Goal: Task Accomplishment & Management: Use online tool/utility

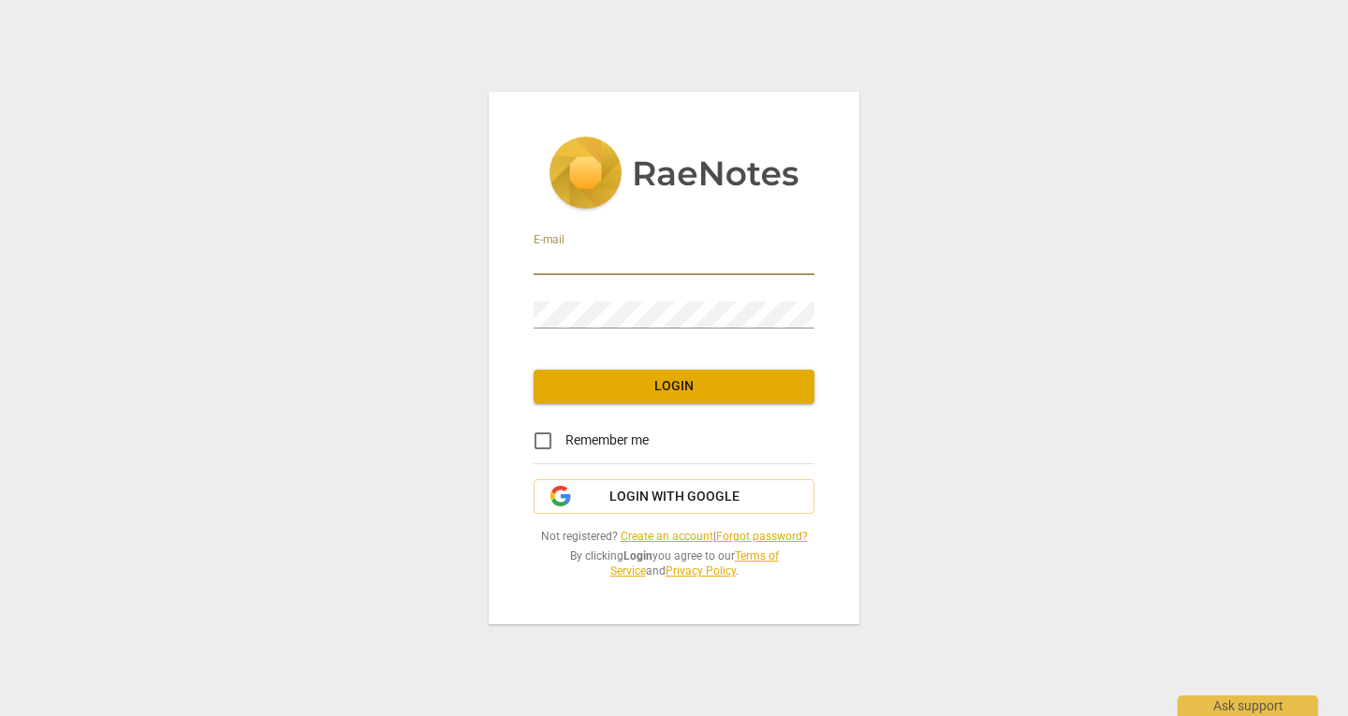
click at [605, 266] on input "email" at bounding box center [674, 261] width 281 height 27
type input "hello@stephaniebenfield.com"
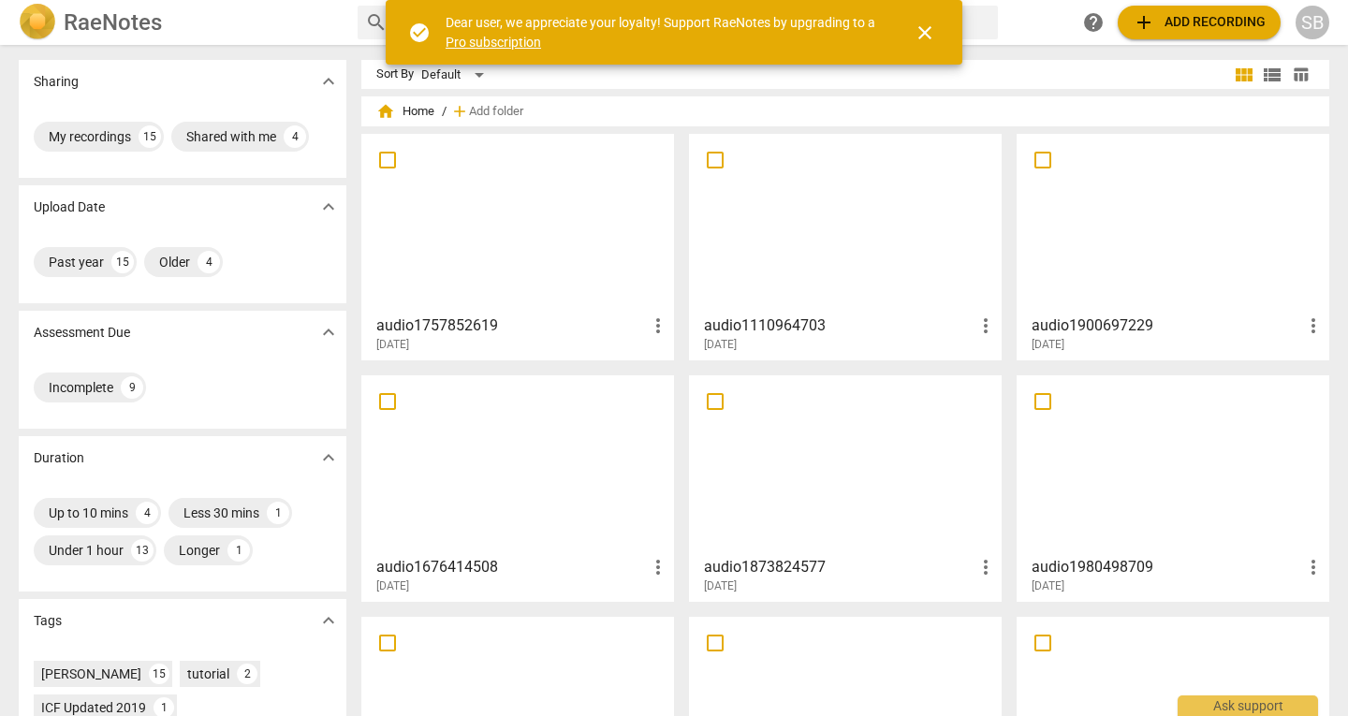
click at [1177, 25] on span "add Add recording" at bounding box center [1199, 22] width 133 height 22
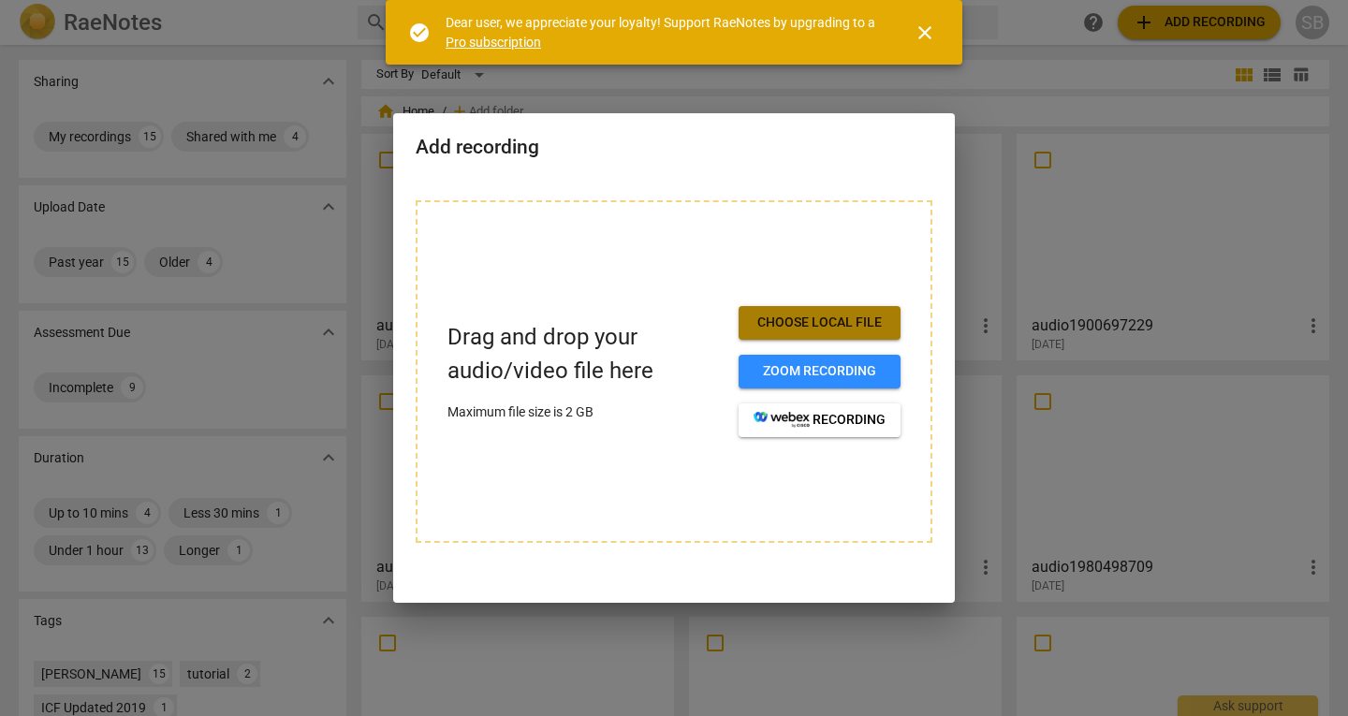
click at [854, 328] on span "Choose local file" at bounding box center [820, 323] width 132 height 19
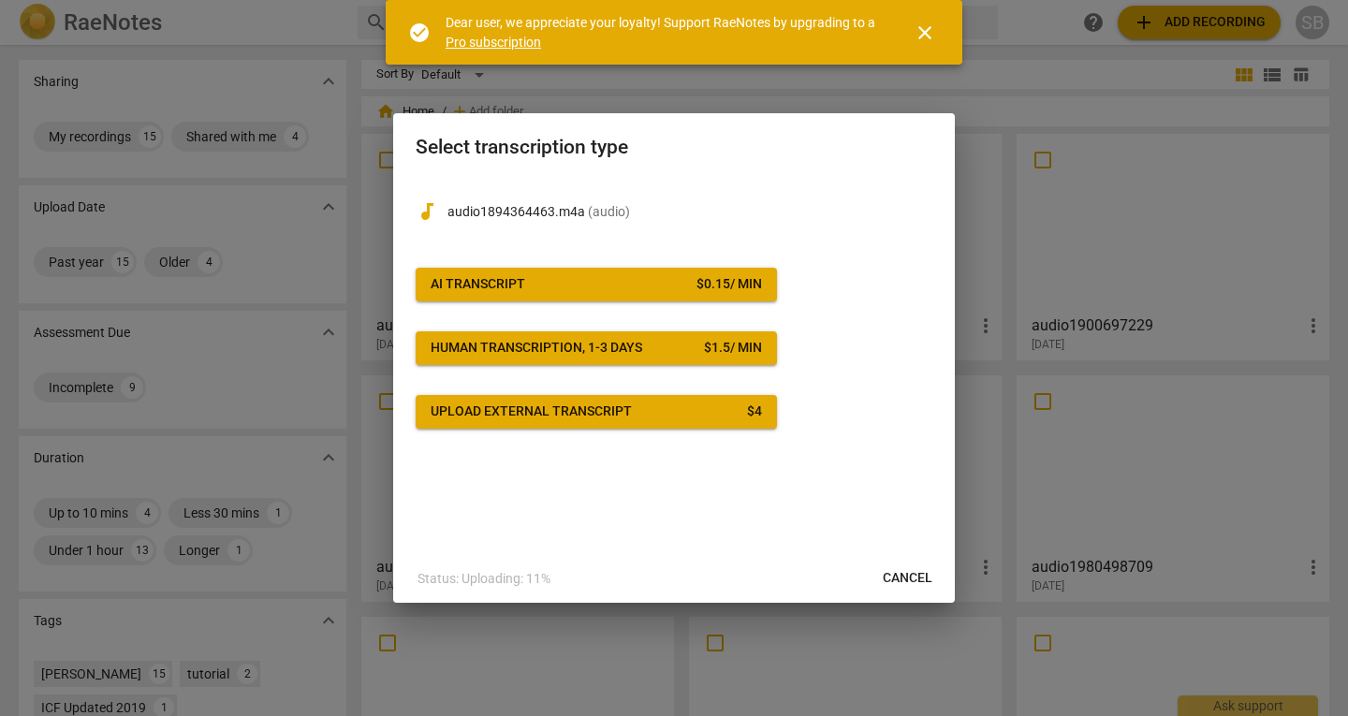
click at [572, 277] on span "AI Transcript $ 0.15 / min" at bounding box center [596, 284] width 331 height 19
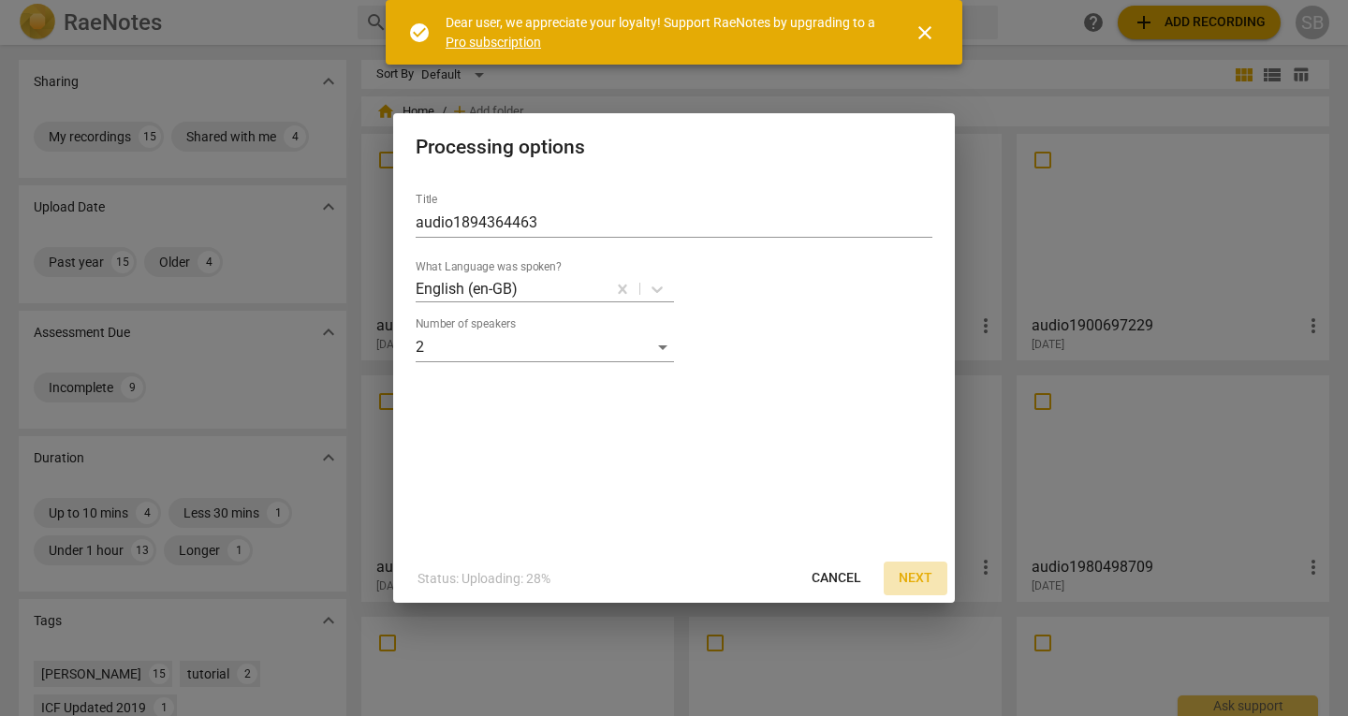
click at [916, 579] on span "Next" at bounding box center [916, 578] width 34 height 19
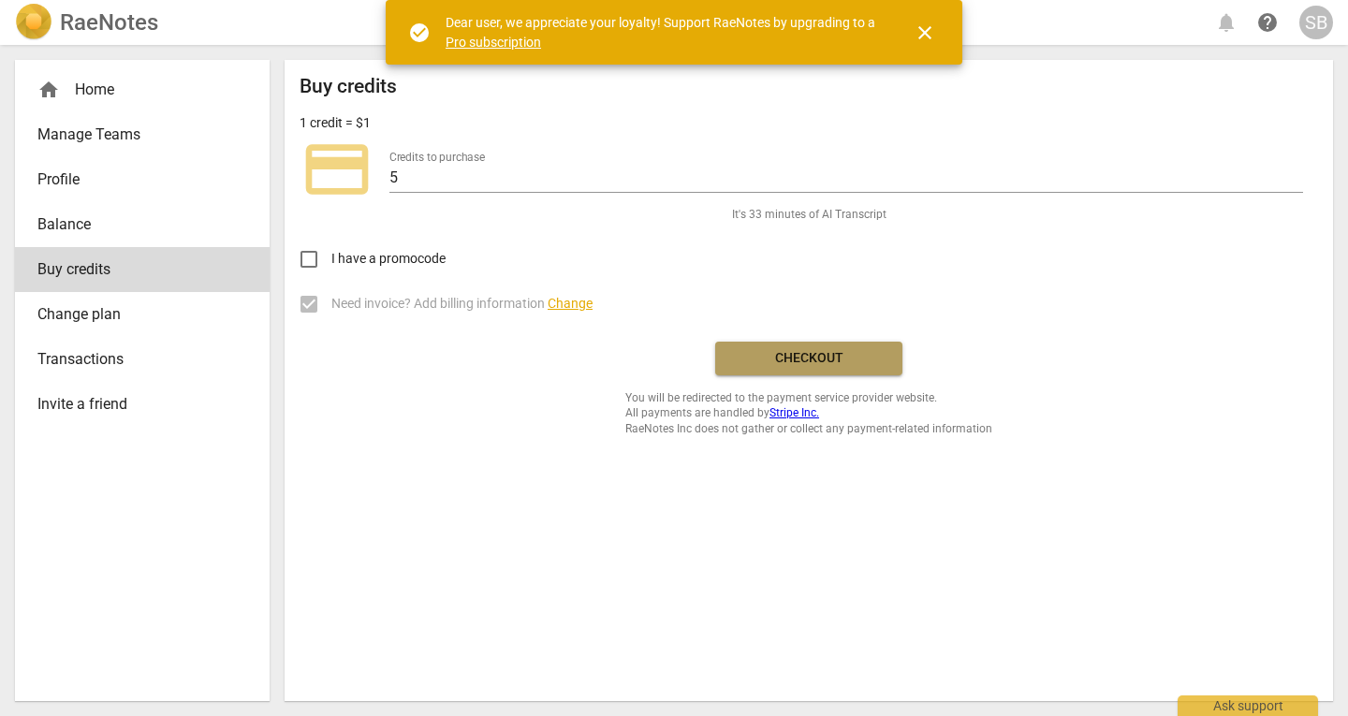
click at [765, 366] on span "Checkout" at bounding box center [808, 358] width 157 height 19
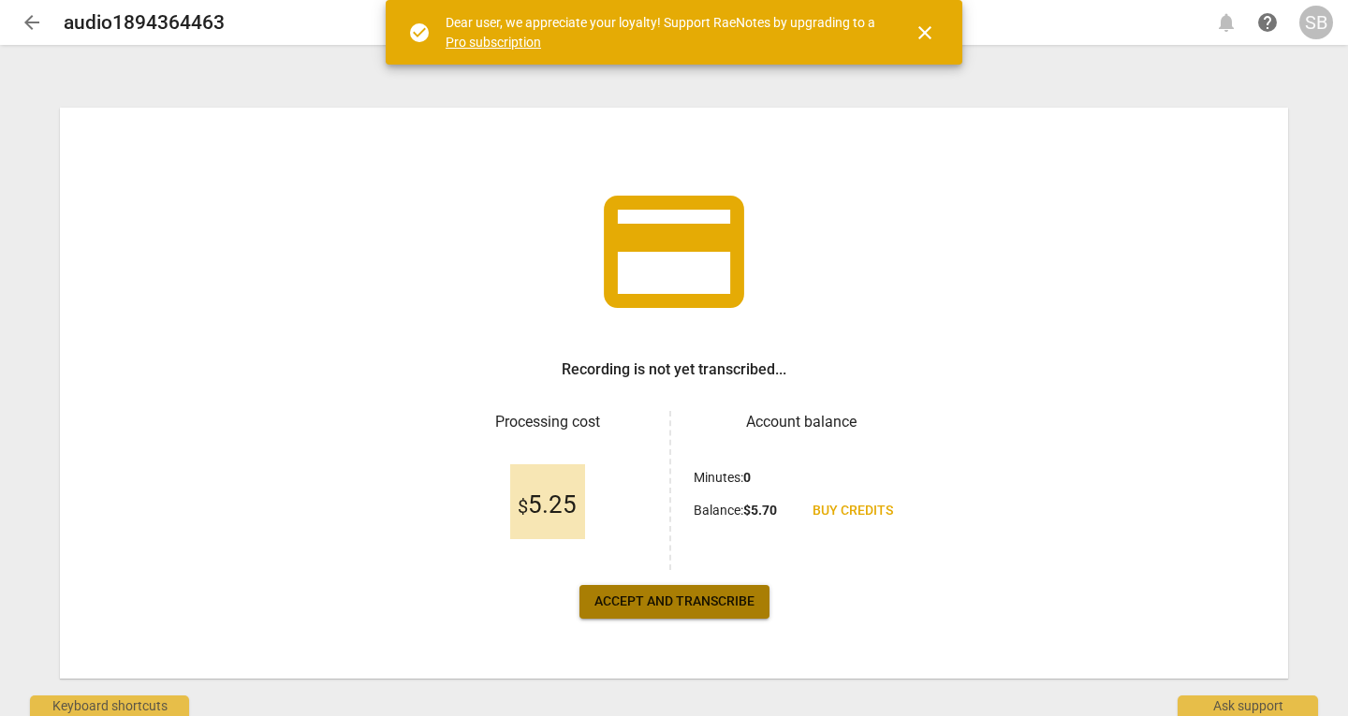
click at [699, 587] on button "Accept and transcribe" at bounding box center [675, 602] width 190 height 34
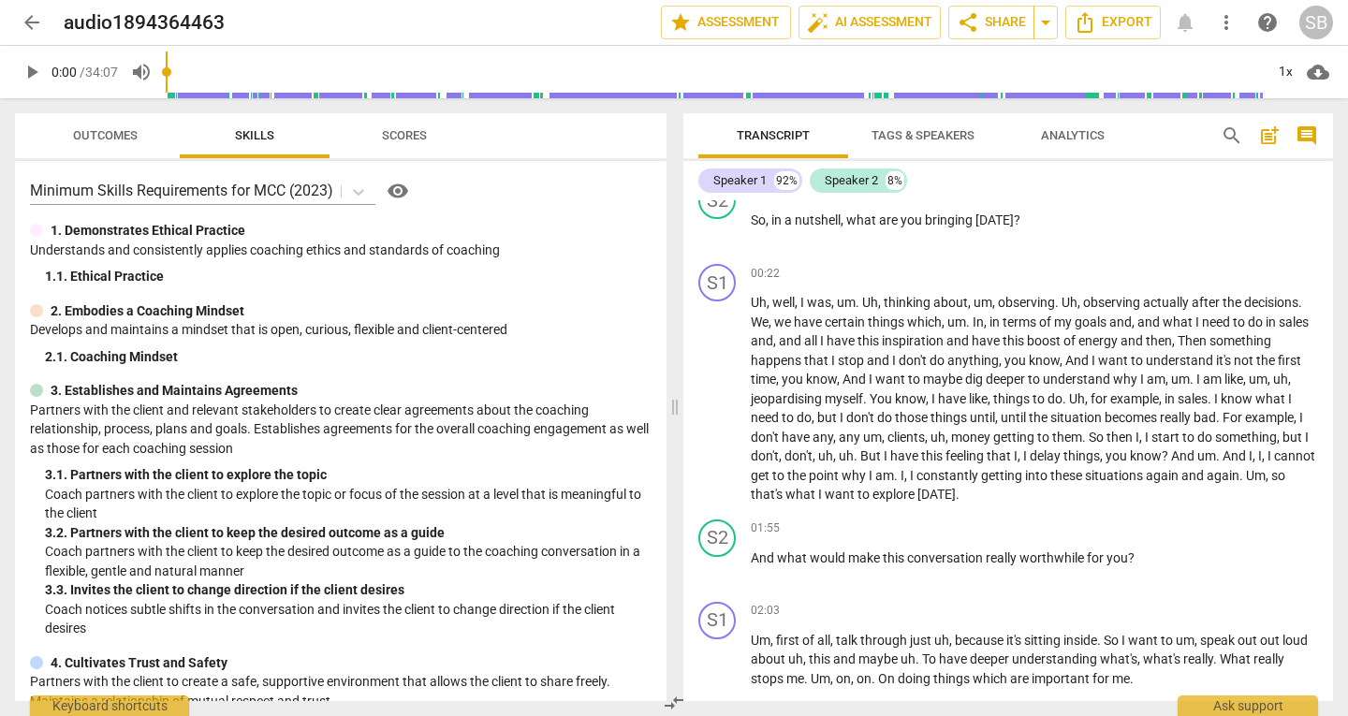
scroll to position [468, 0]
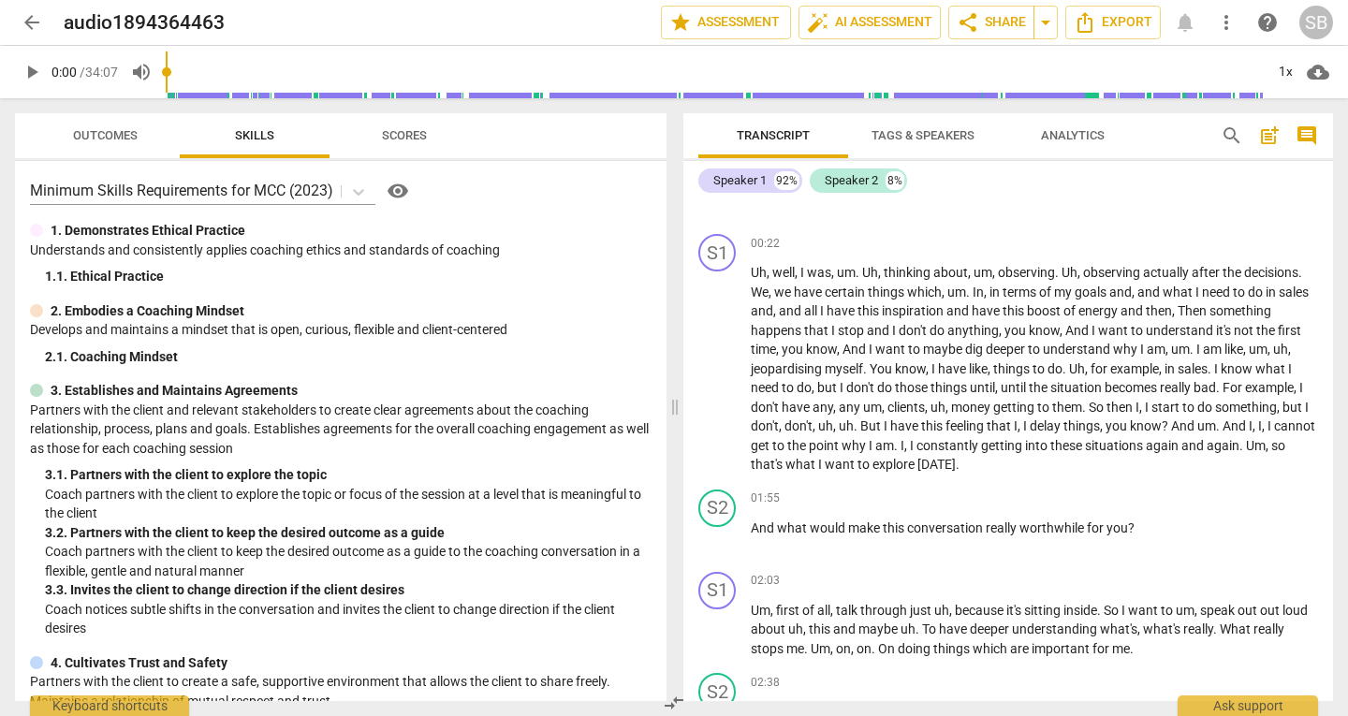
click at [925, 126] on span "Tags & Speakers" at bounding box center [923, 136] width 148 height 25
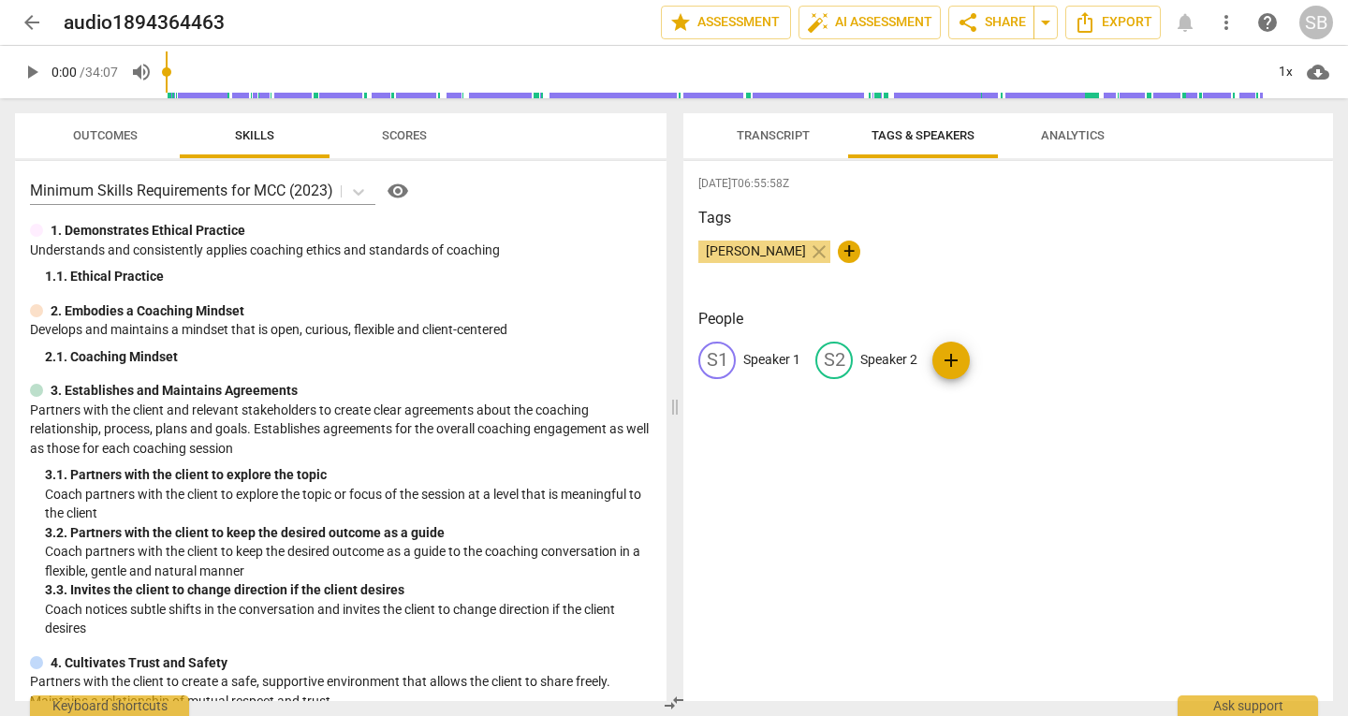
click at [1038, 136] on span "Analytics" at bounding box center [1073, 136] width 109 height 25
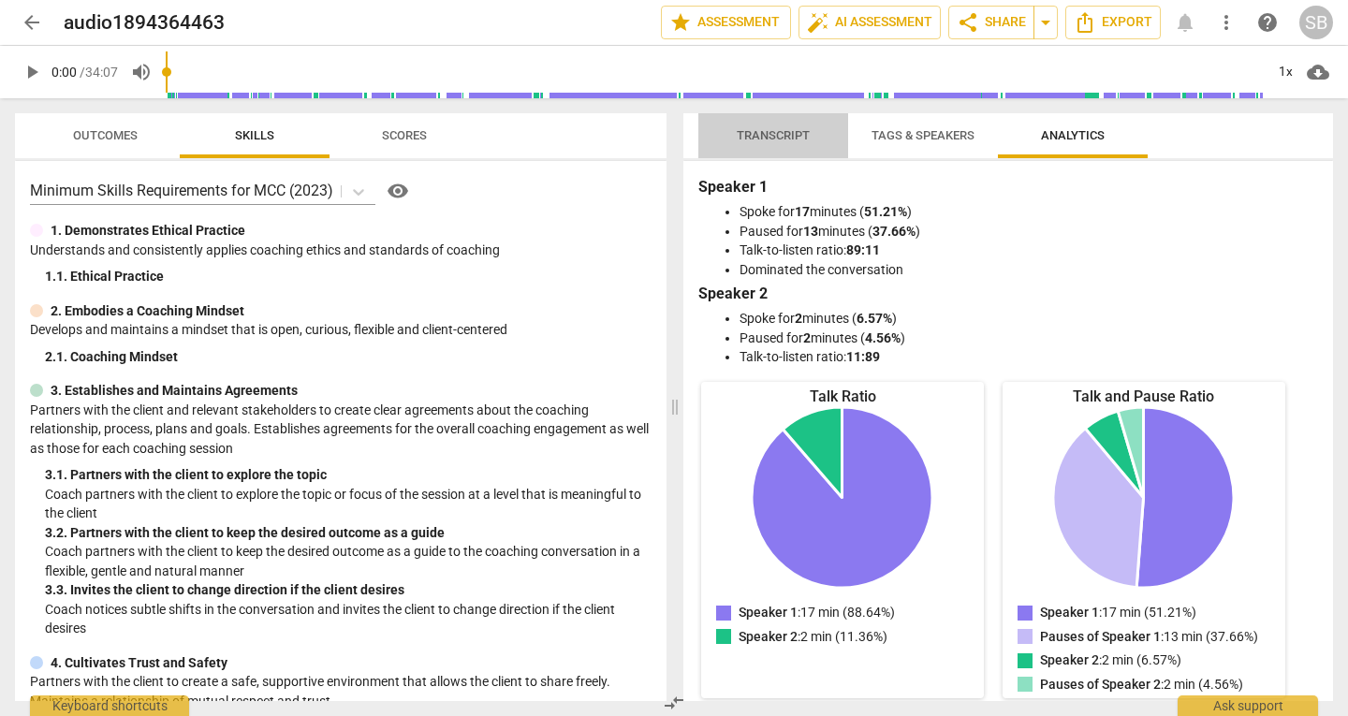
click at [795, 136] on span "Transcript" at bounding box center [773, 135] width 73 height 14
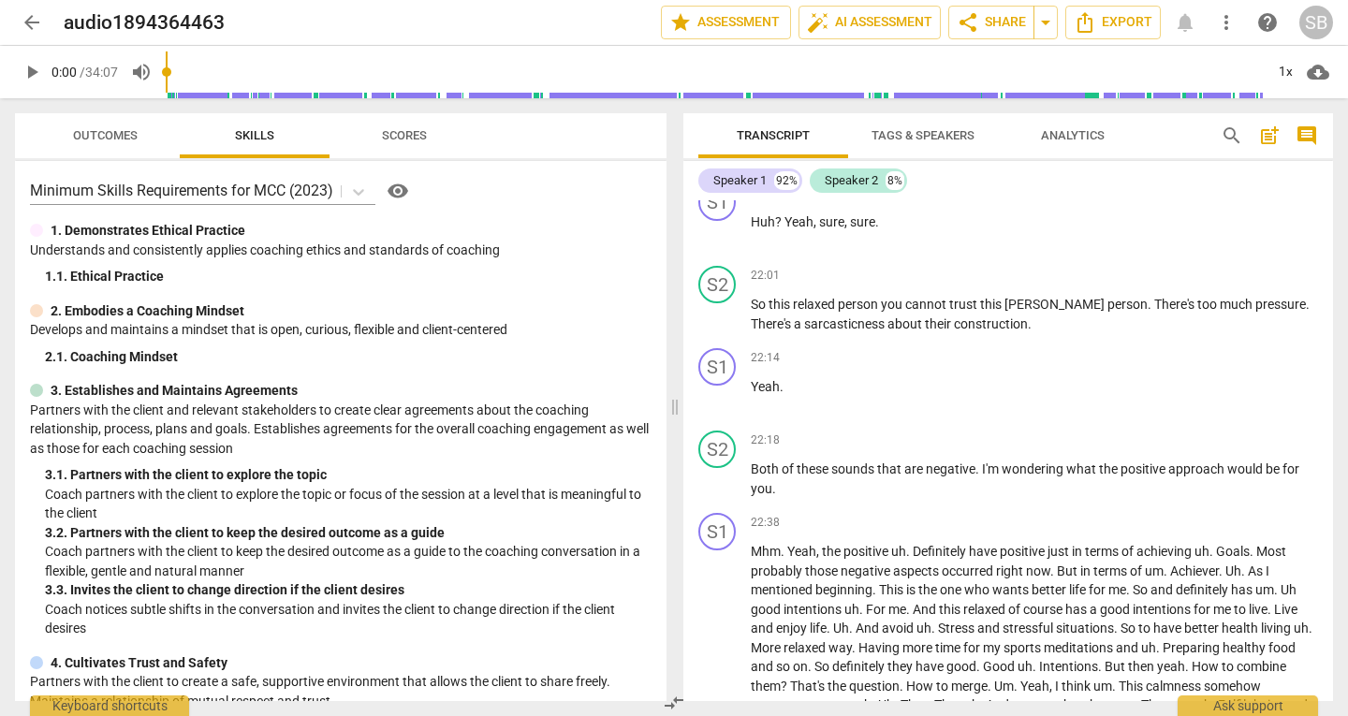
scroll to position [4307, 0]
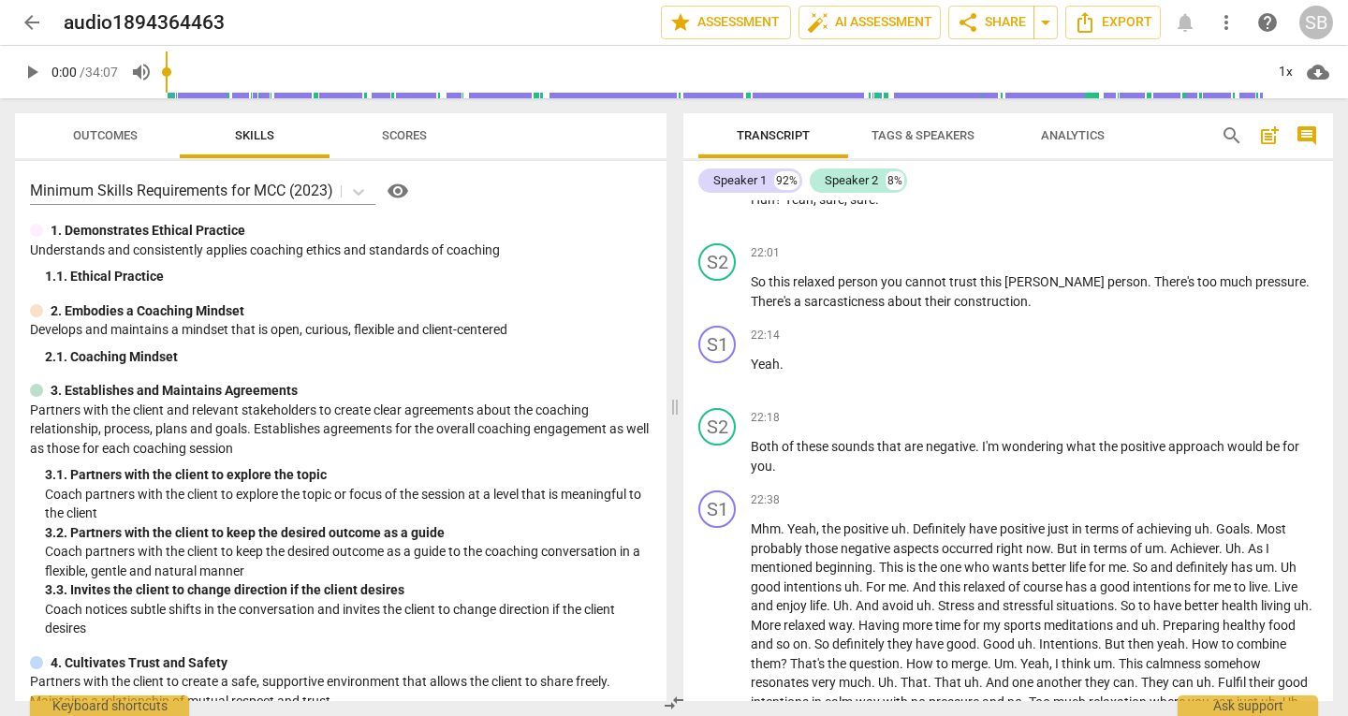
click at [9, 69] on div "play_arrow 0:00 / 34:07 volume_up 1x cloud_download" at bounding box center [674, 72] width 1348 height 52
click at [27, 69] on span "play_arrow" at bounding box center [32, 72] width 22 height 22
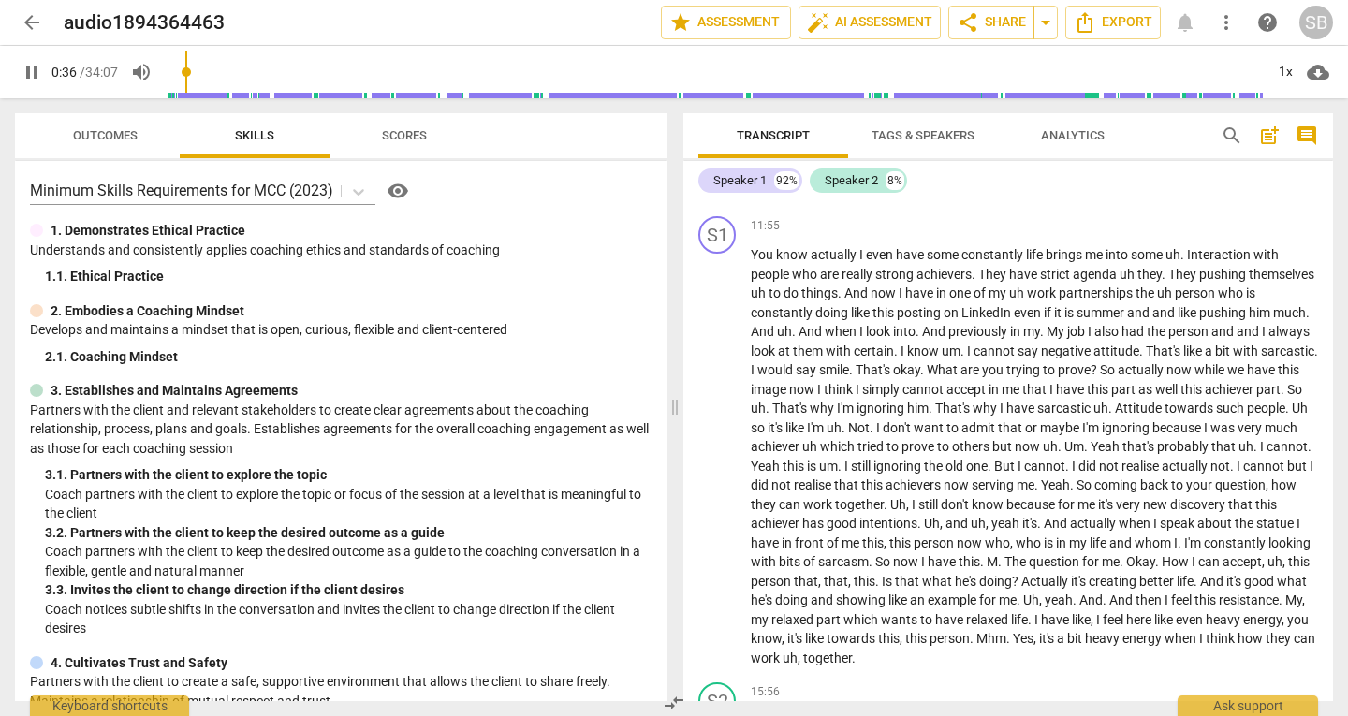
scroll to position [2724, 0]
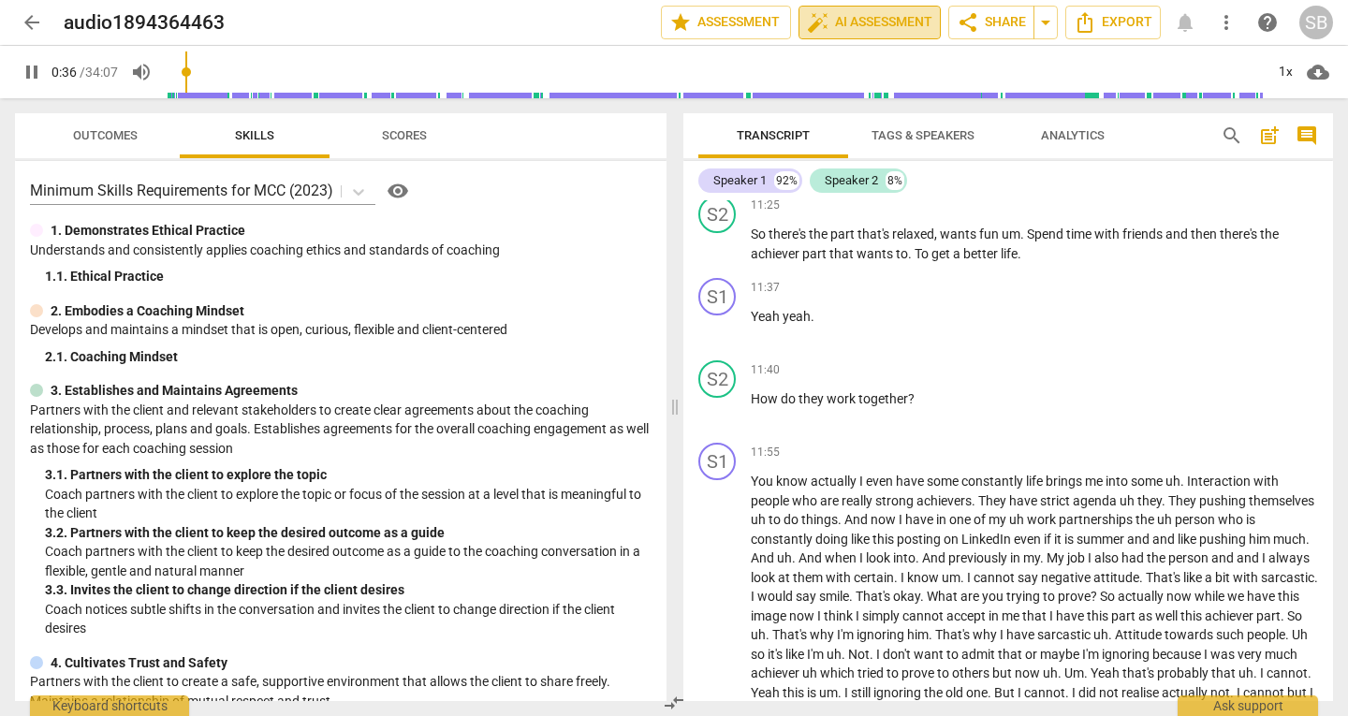
click at [863, 22] on span "auto_fix_high AI Assessment" at bounding box center [869, 22] width 125 height 22
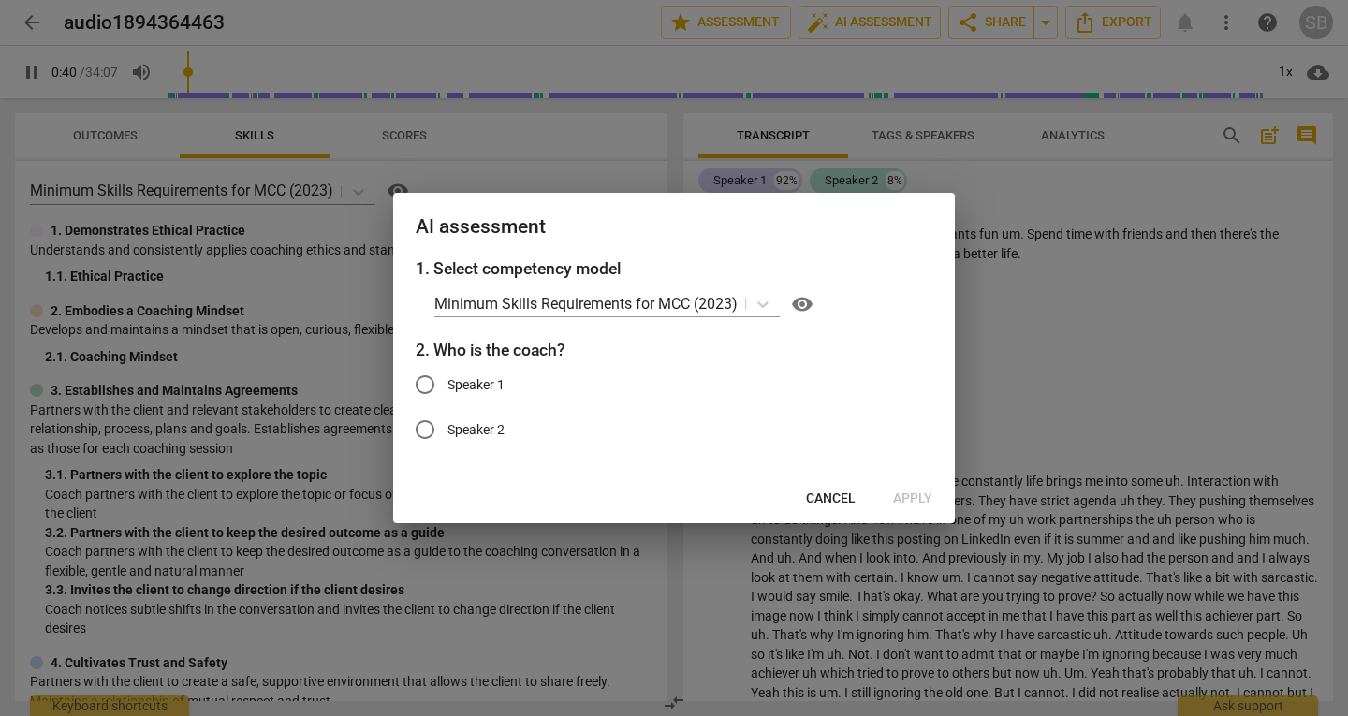
click at [844, 499] on span "Cancel" at bounding box center [831, 499] width 50 height 19
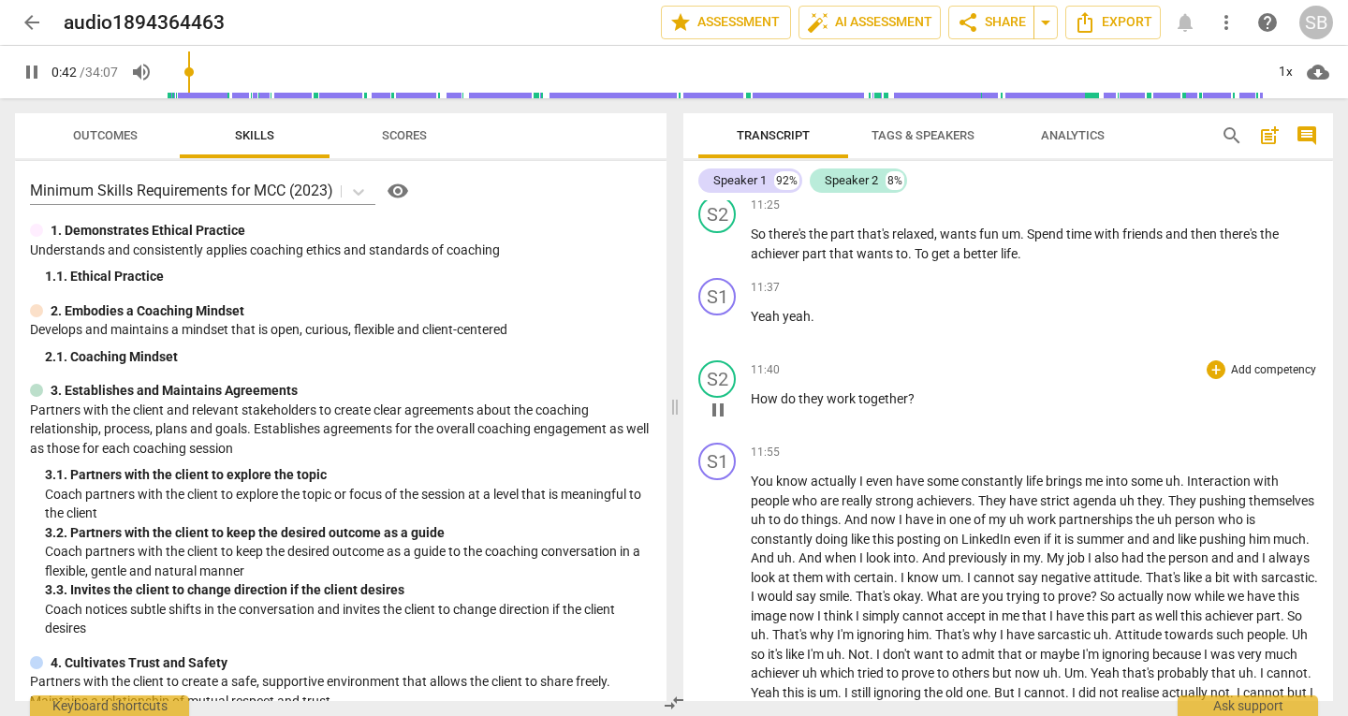
scroll to position [2631, 0]
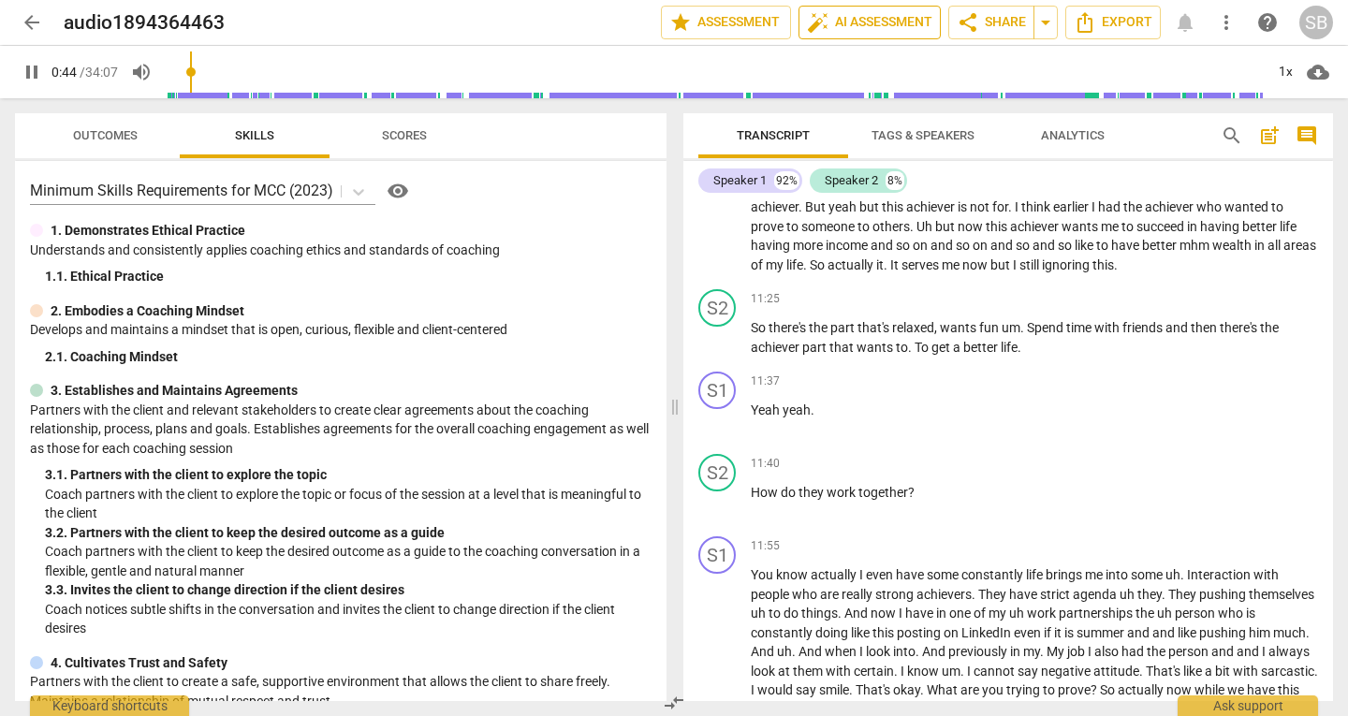
click at [829, 22] on span "auto_fix_high AI Assessment" at bounding box center [869, 22] width 125 height 22
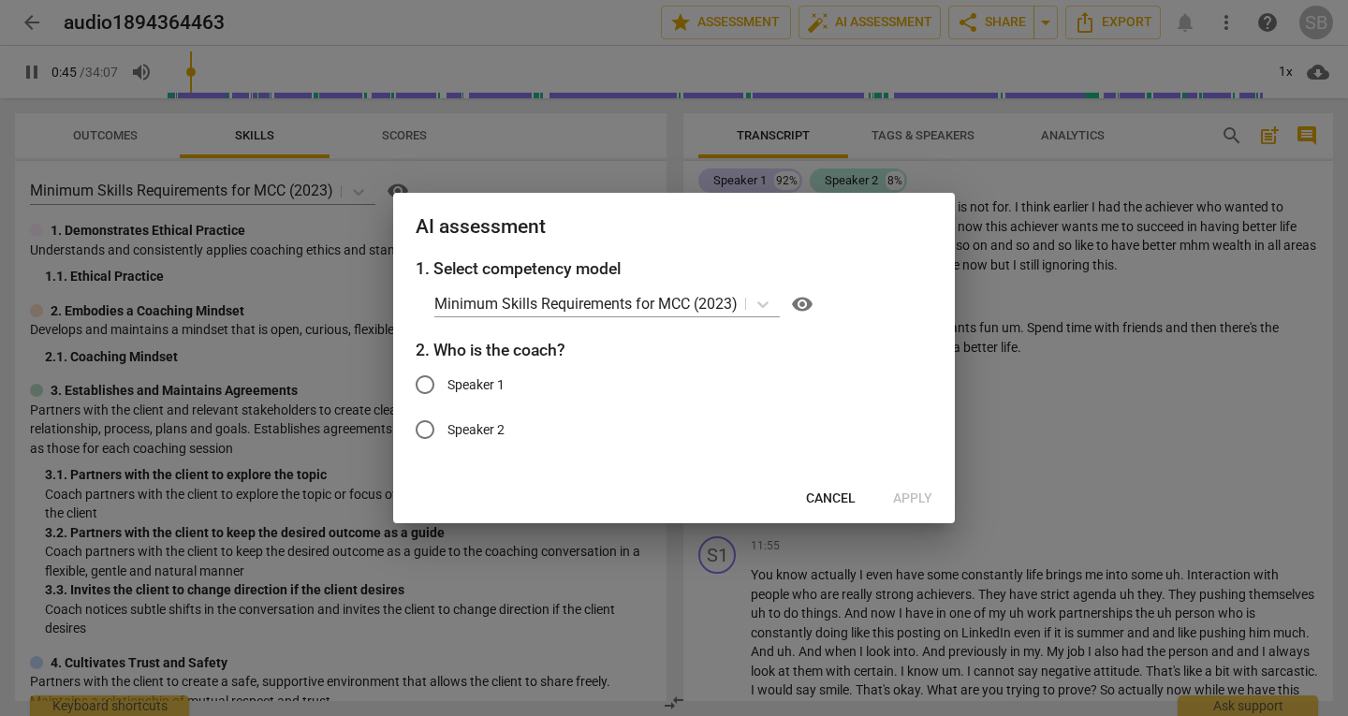
type input "46"
click at [438, 418] on input "Speaker 2" at bounding box center [425, 429] width 45 height 45
radio input "true"
click at [910, 495] on span "Apply" at bounding box center [912, 499] width 39 height 19
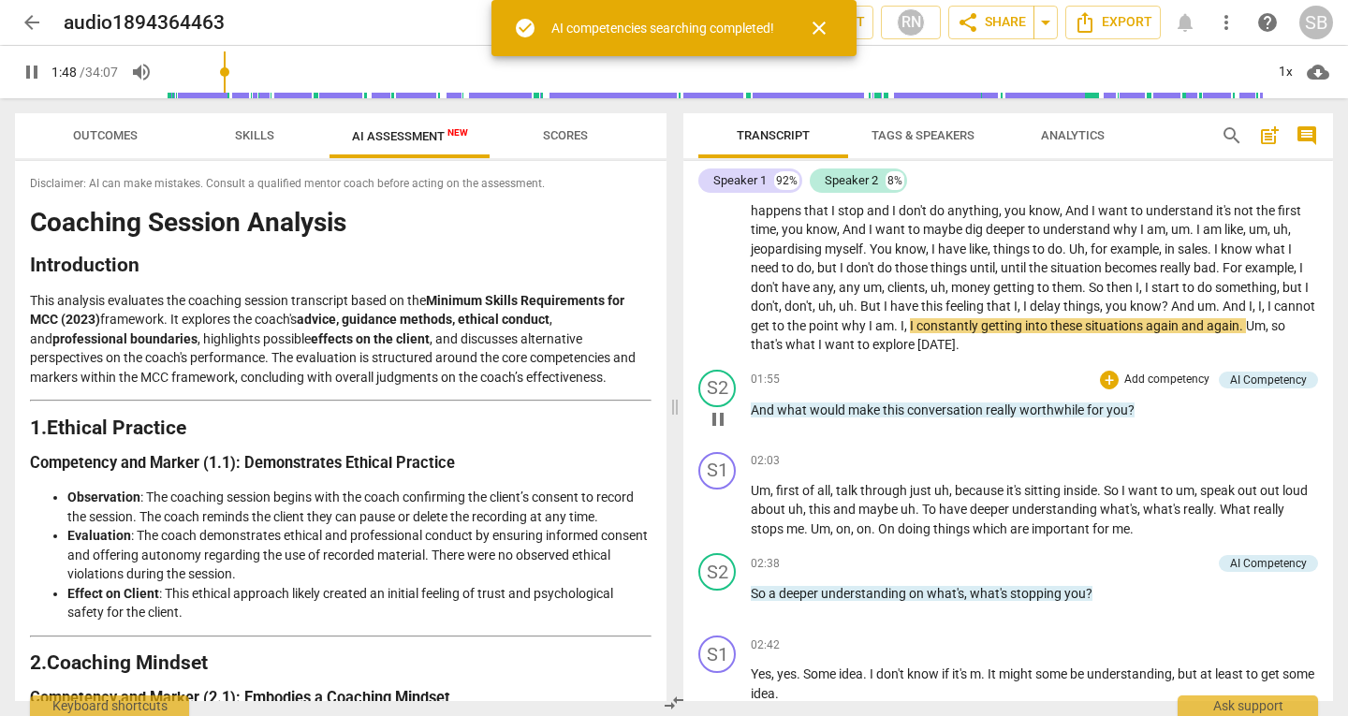
scroll to position [592, 0]
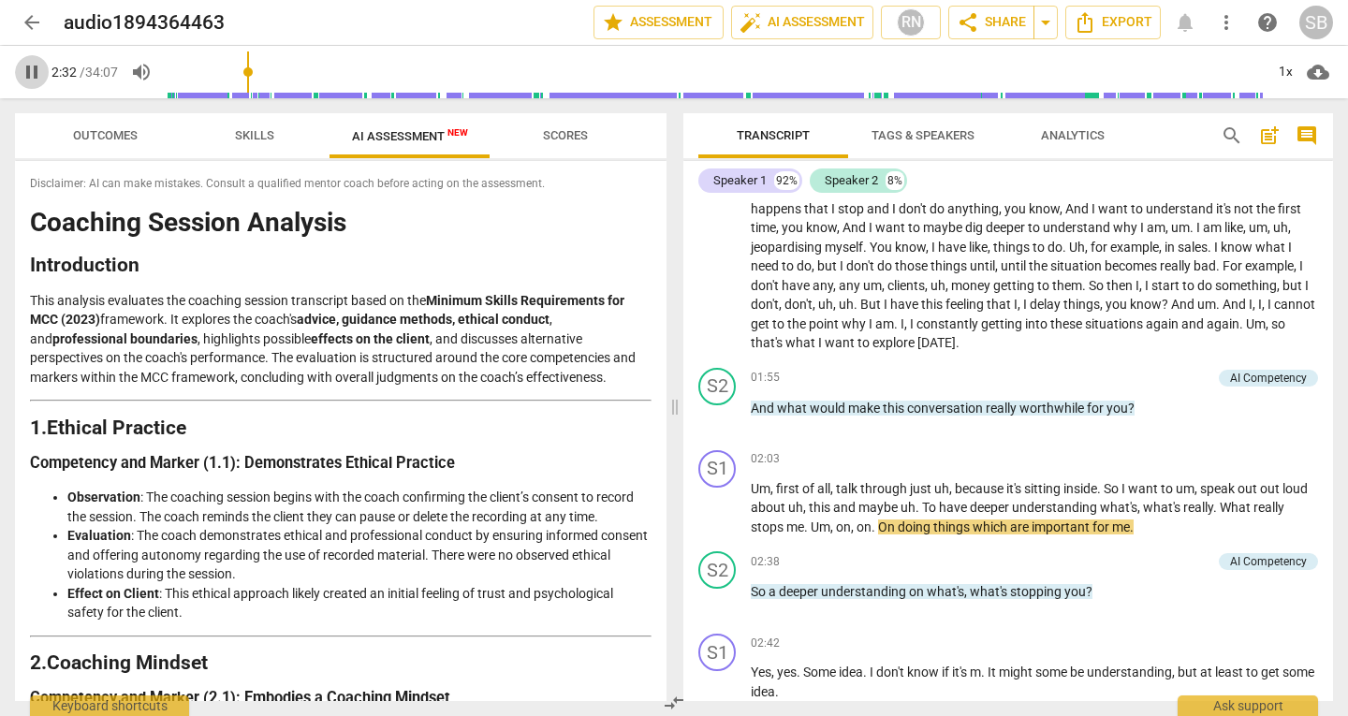
click at [37, 78] on span "pause" at bounding box center [32, 72] width 22 height 22
type input "152"
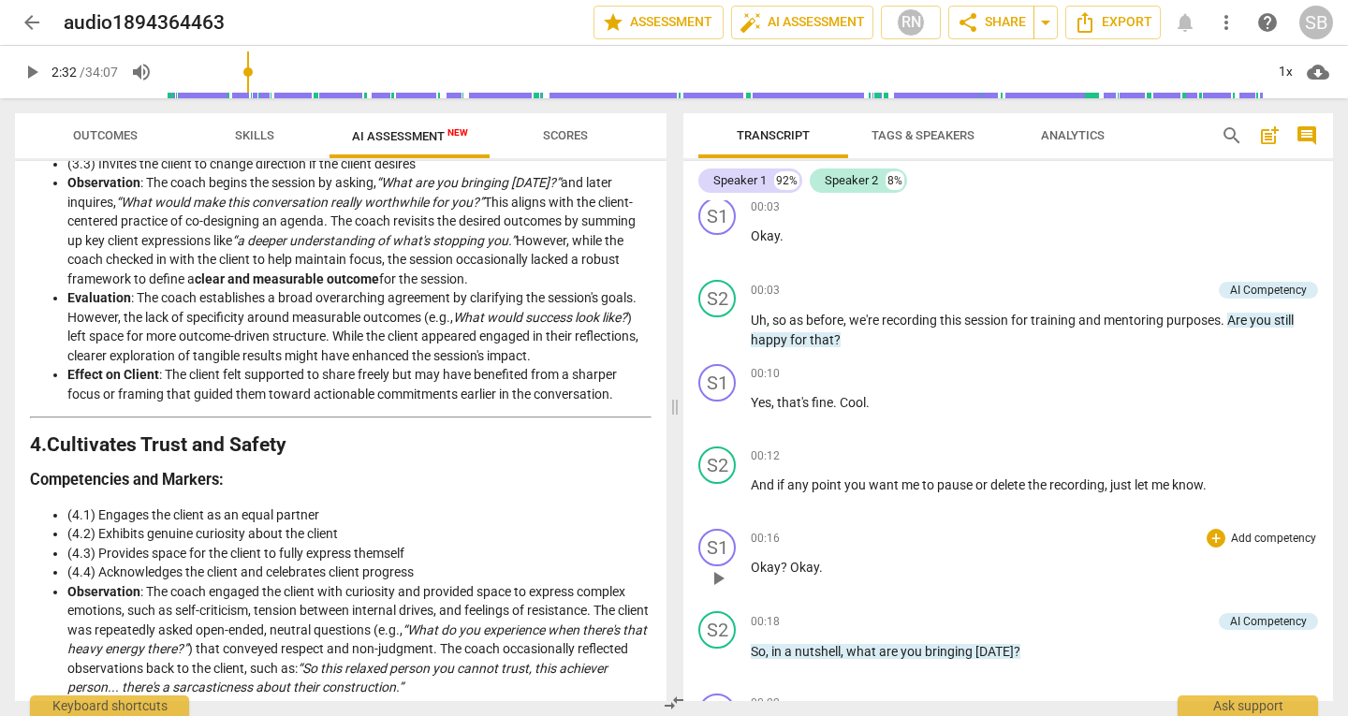
scroll to position [0, 0]
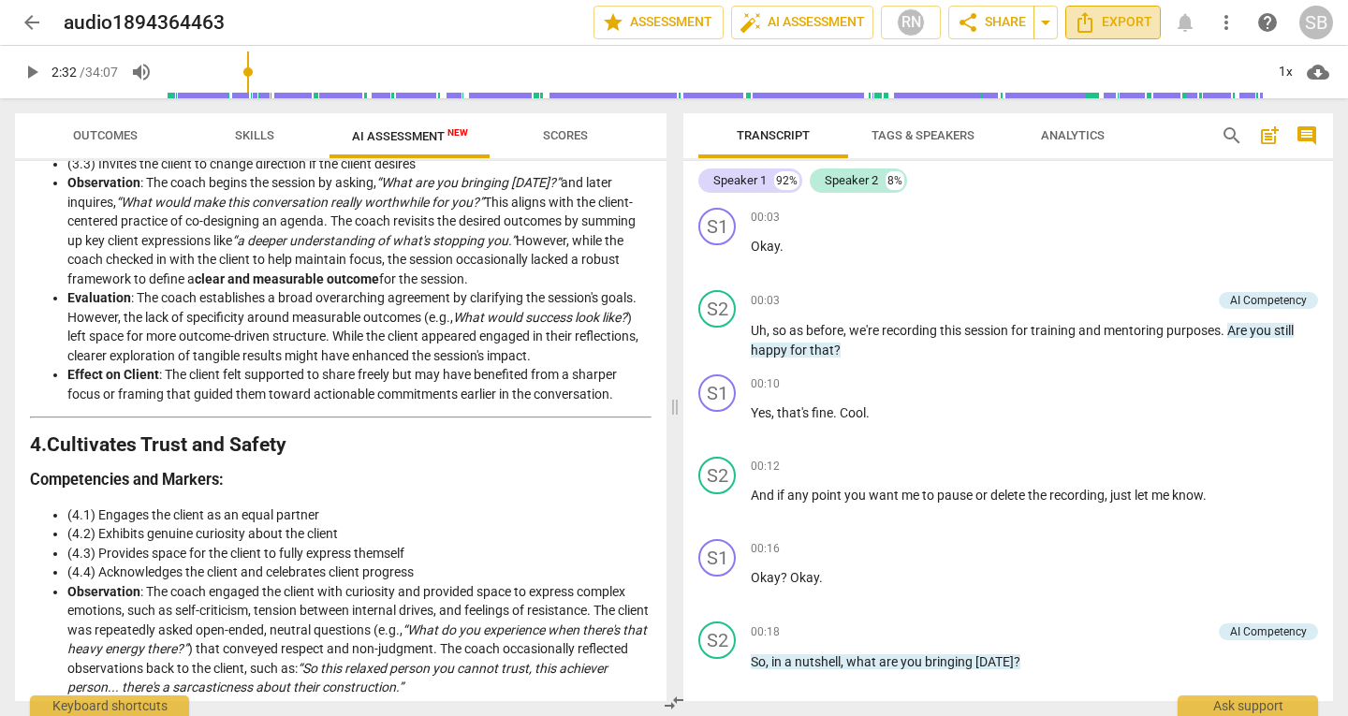
click at [1084, 25] on icon "Export" at bounding box center [1085, 22] width 22 height 22
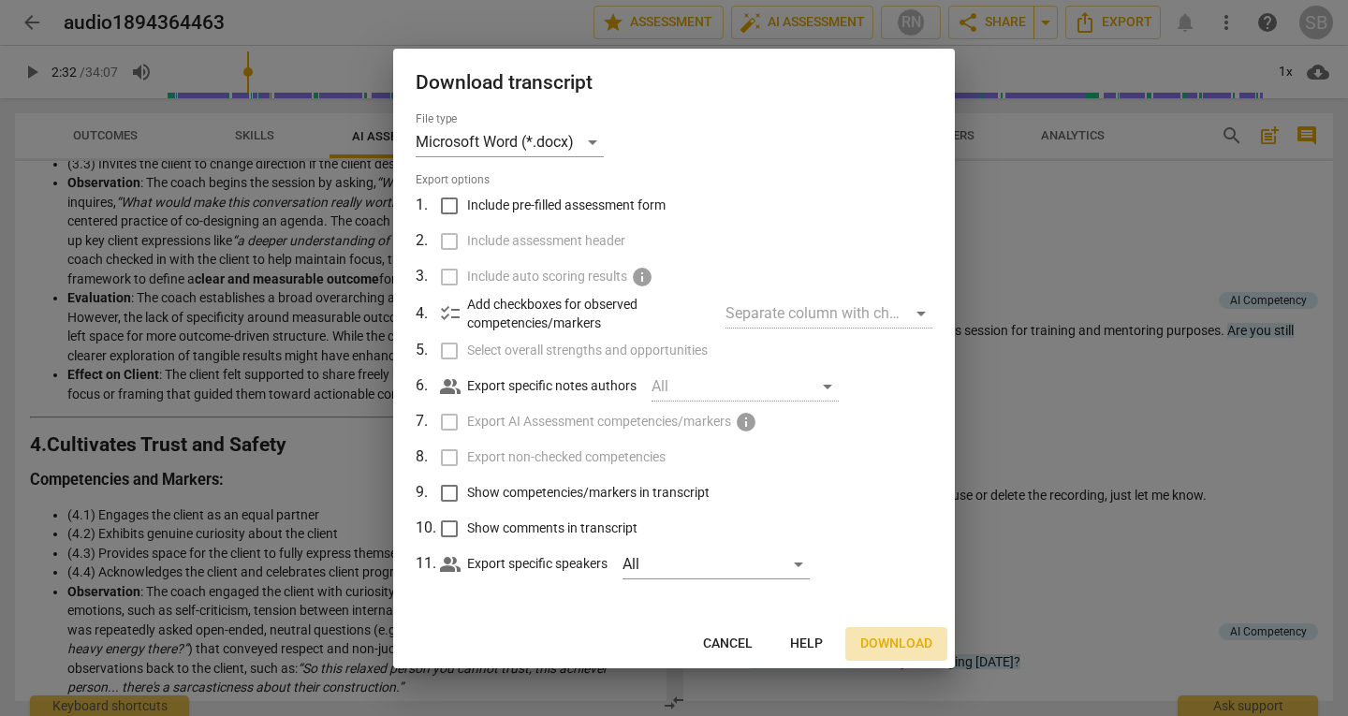
click at [894, 647] on span "Download" at bounding box center [896, 644] width 72 height 19
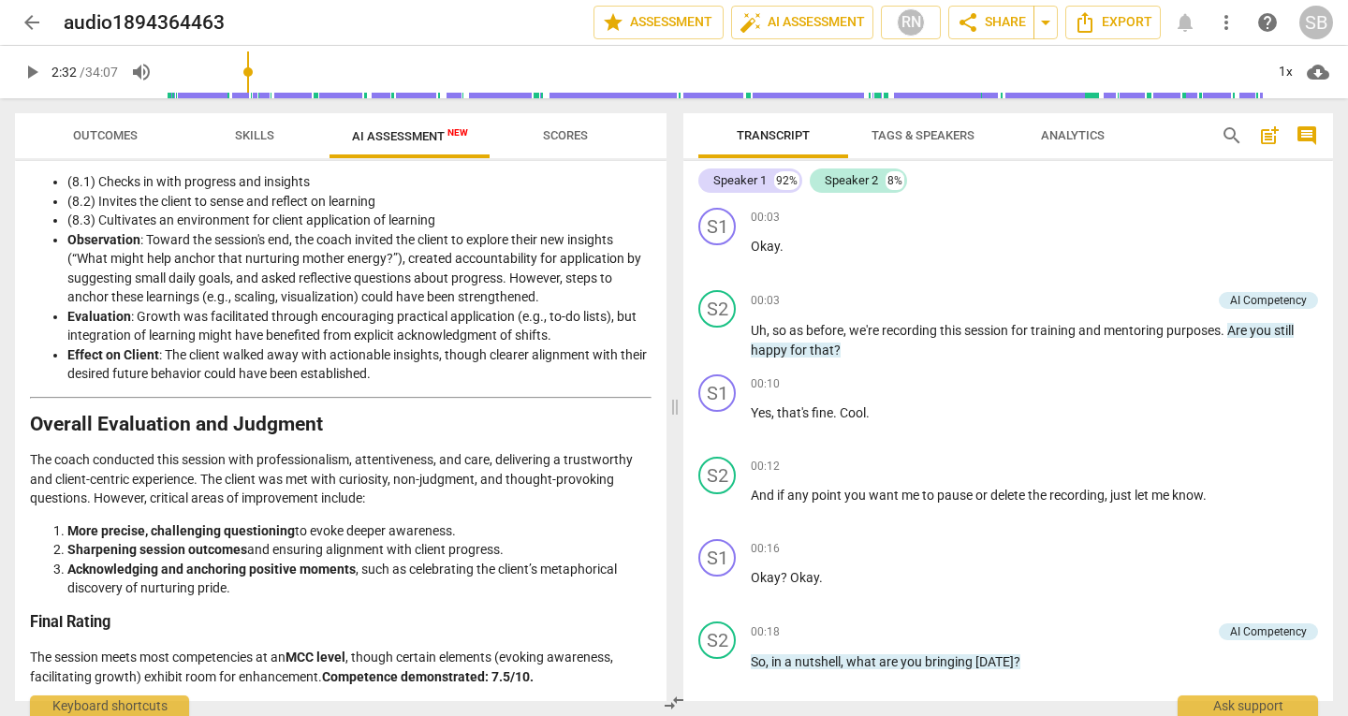
scroll to position [2848, 0]
click at [540, 139] on span "Scores" at bounding box center [566, 136] width 90 height 25
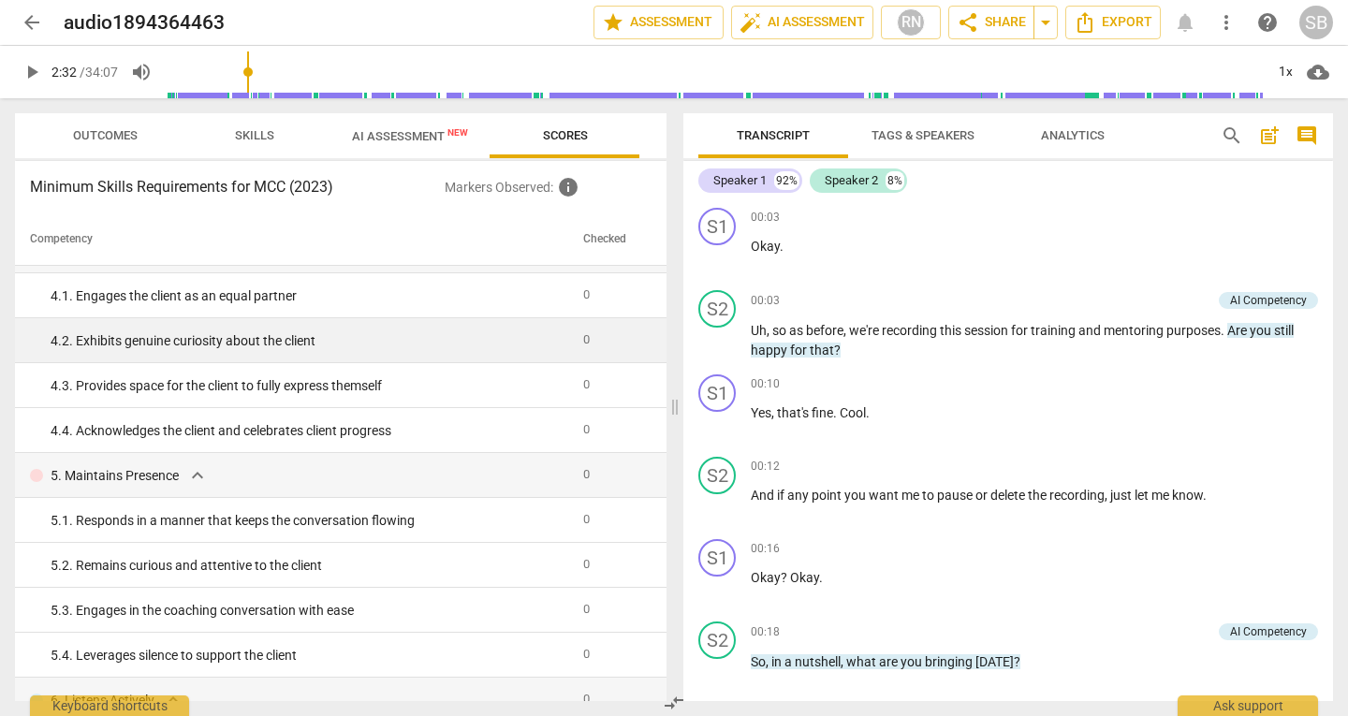
scroll to position [0, 0]
